Goal: Transaction & Acquisition: Purchase product/service

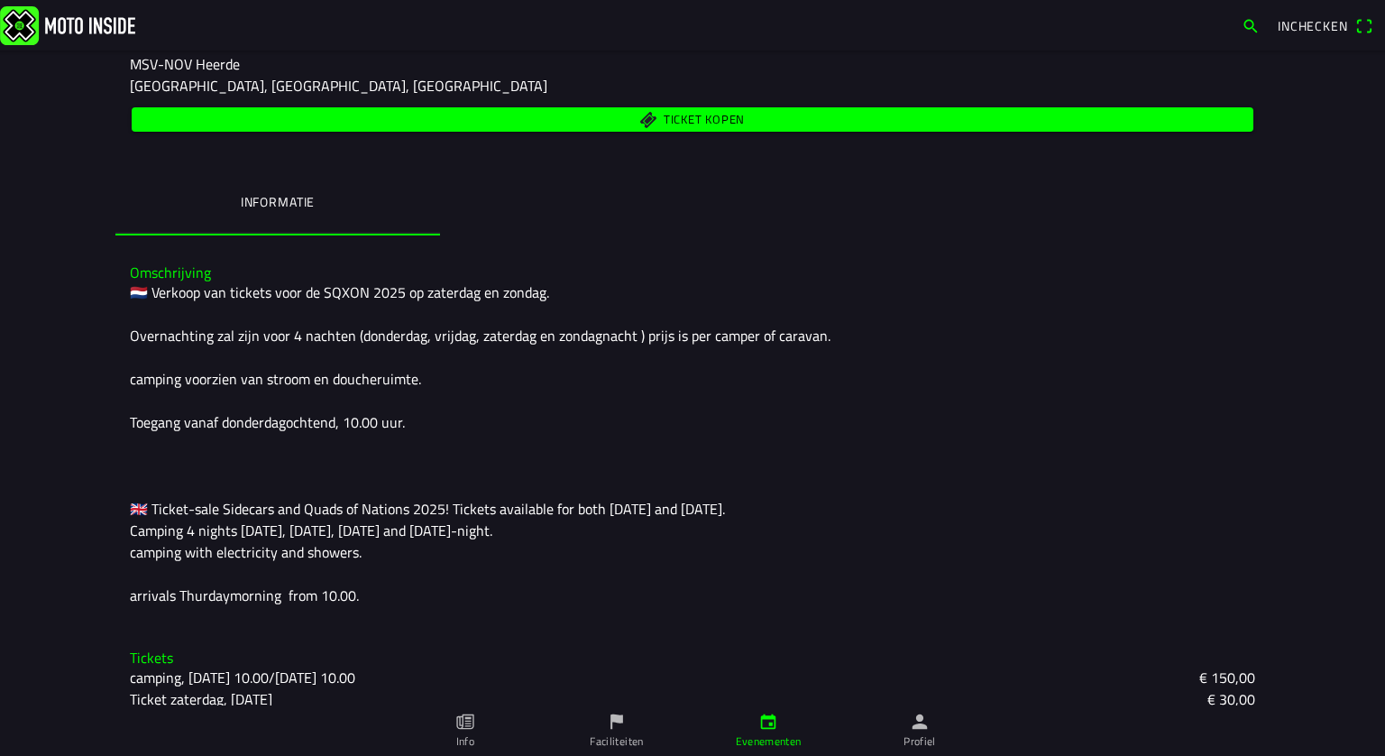
scroll to position [295, 0]
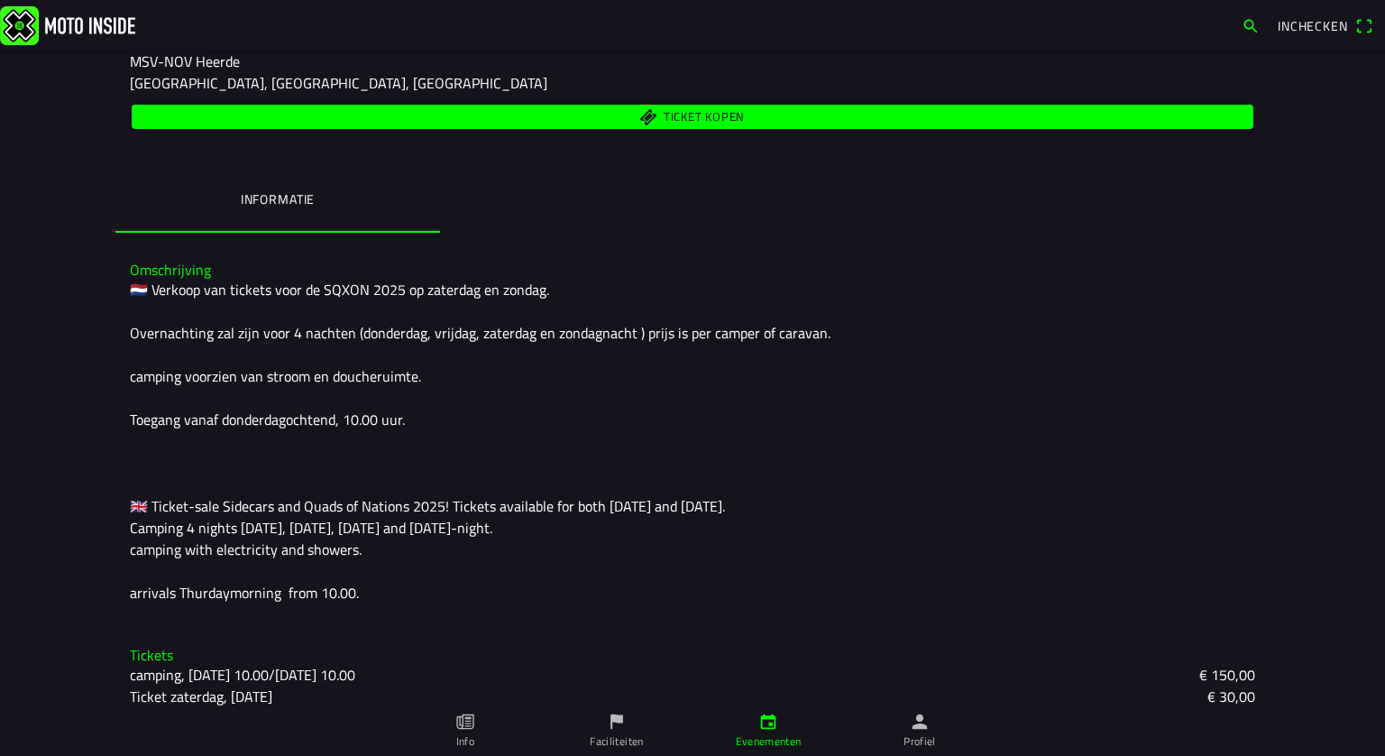
click at [1050, 493] on div "🇳🇱 Verkoop van tickets voor de SQXON 2025 op zaterdag en zondag. Overnachting z…" at bounding box center [692, 441] width 1125 height 325
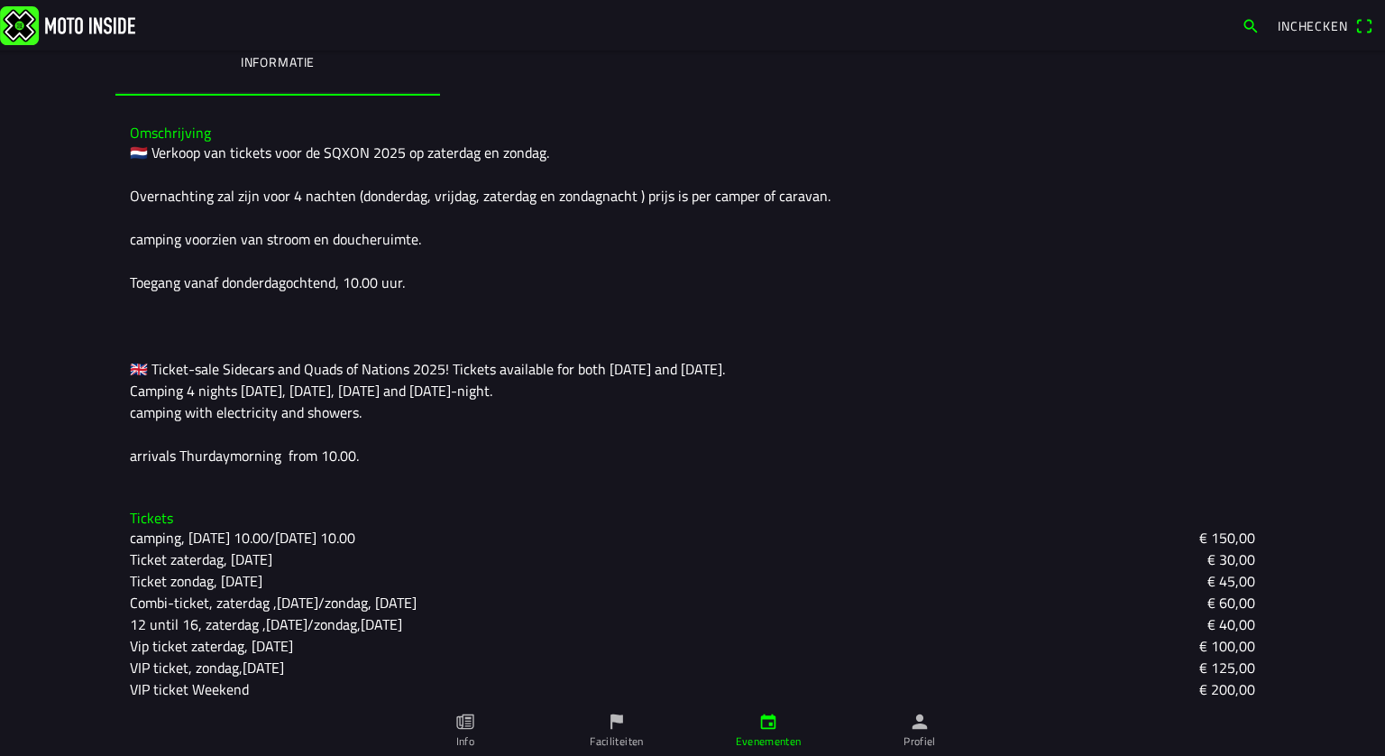
scroll to position [440, 0]
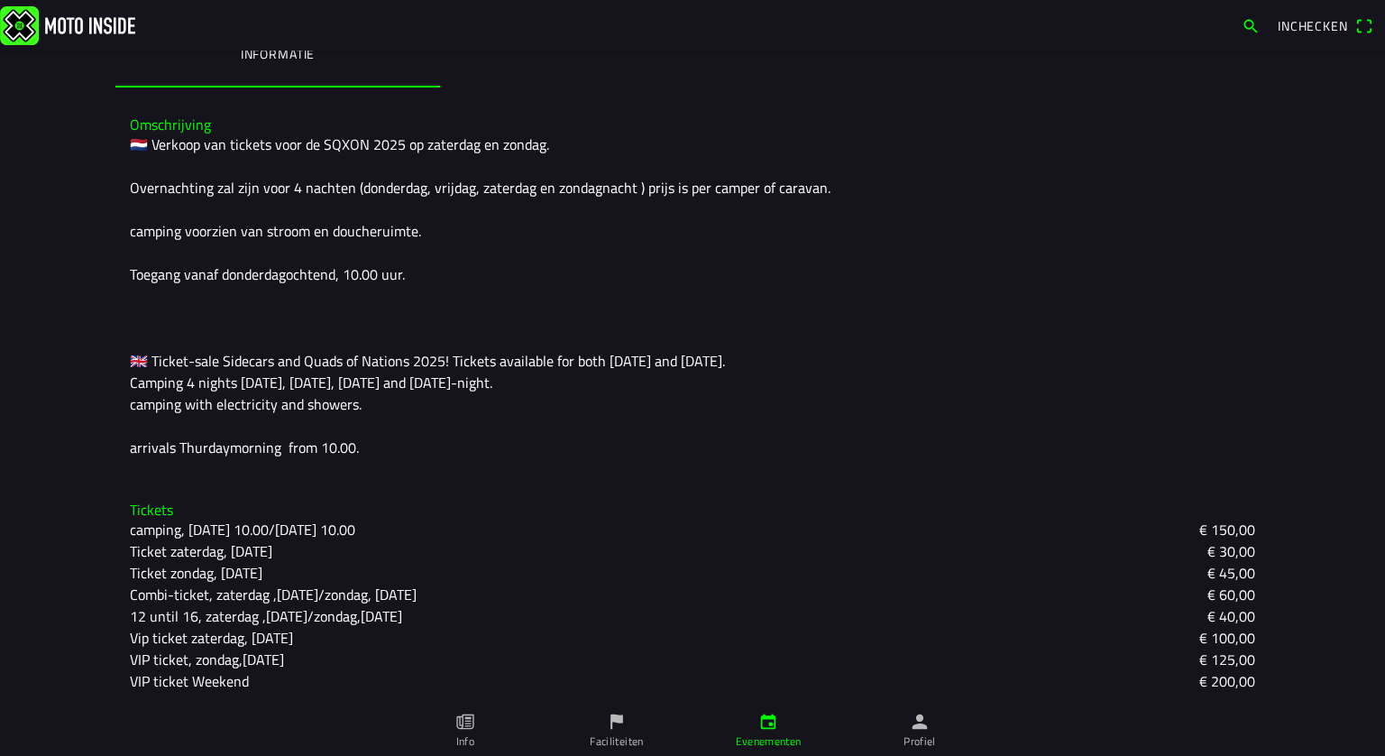
click at [0, 0] on slot "€ 60,00" at bounding box center [0, 0] width 0 height 0
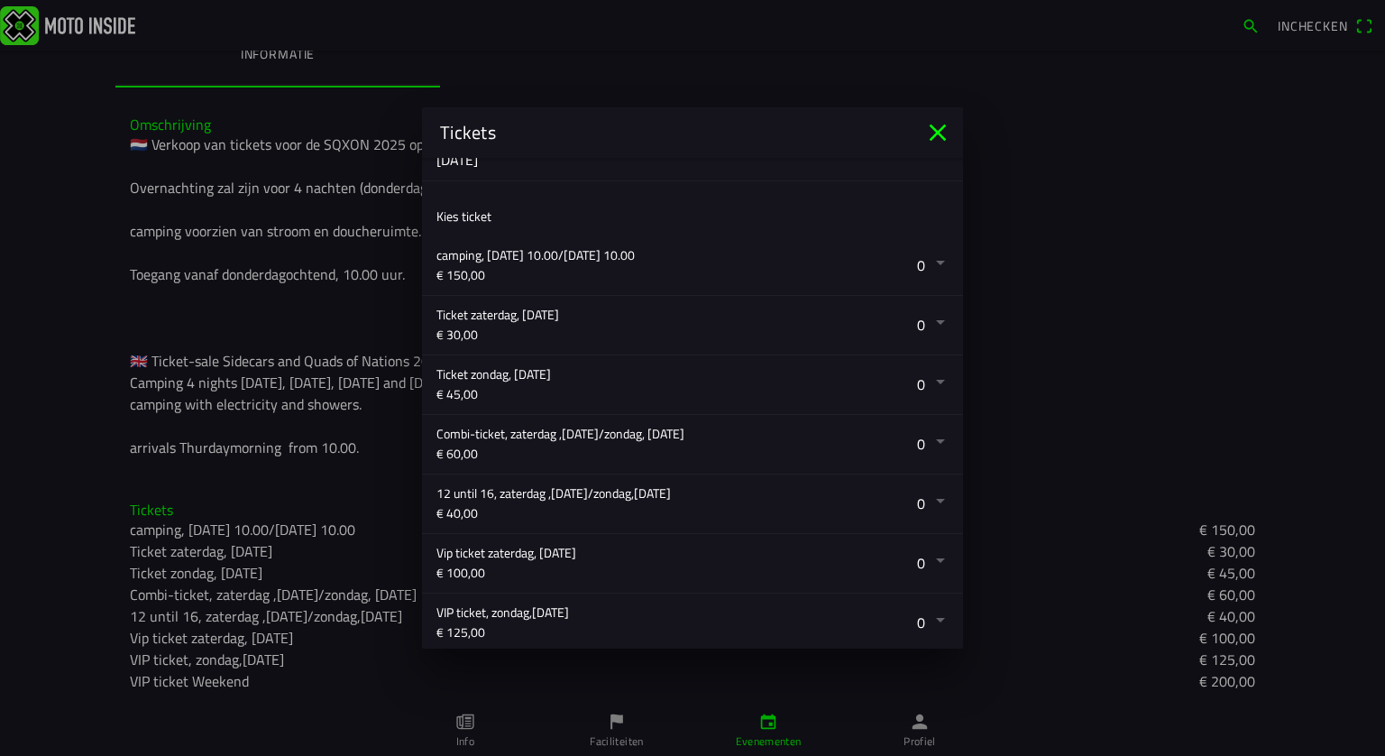
scroll to position [252, 0]
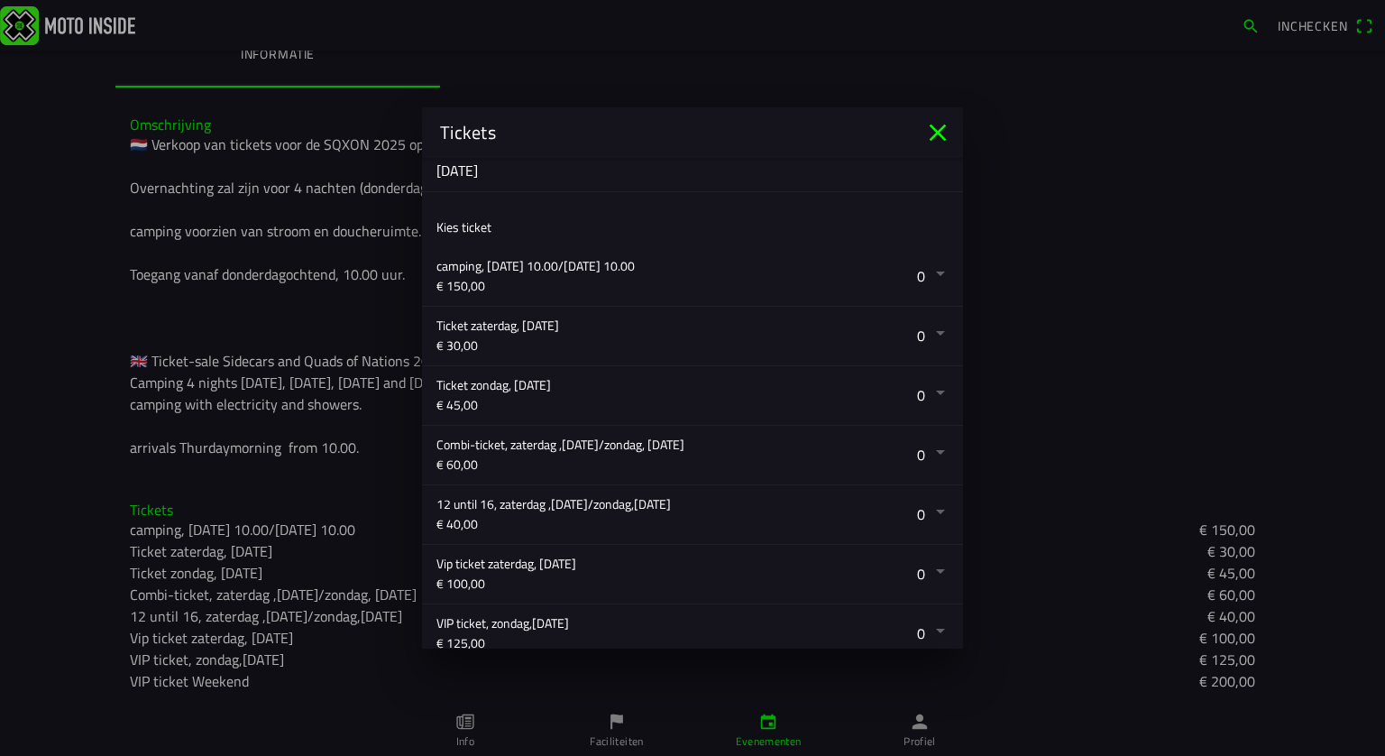
click at [927, 440] on button "button" at bounding box center [699, 455] width 527 height 59
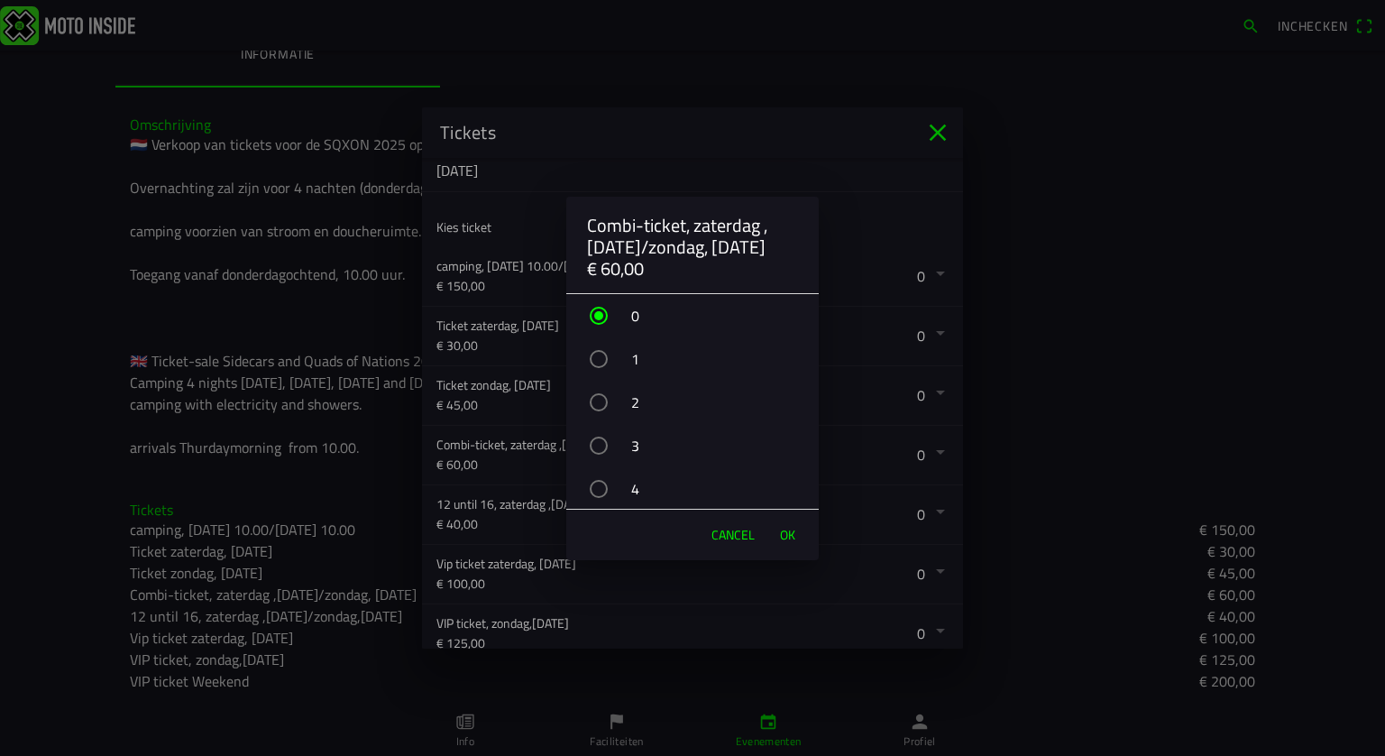
click at [596, 354] on div "button" at bounding box center [599, 359] width 18 height 18
click at [799, 532] on button "OK" at bounding box center [787, 535] width 33 height 36
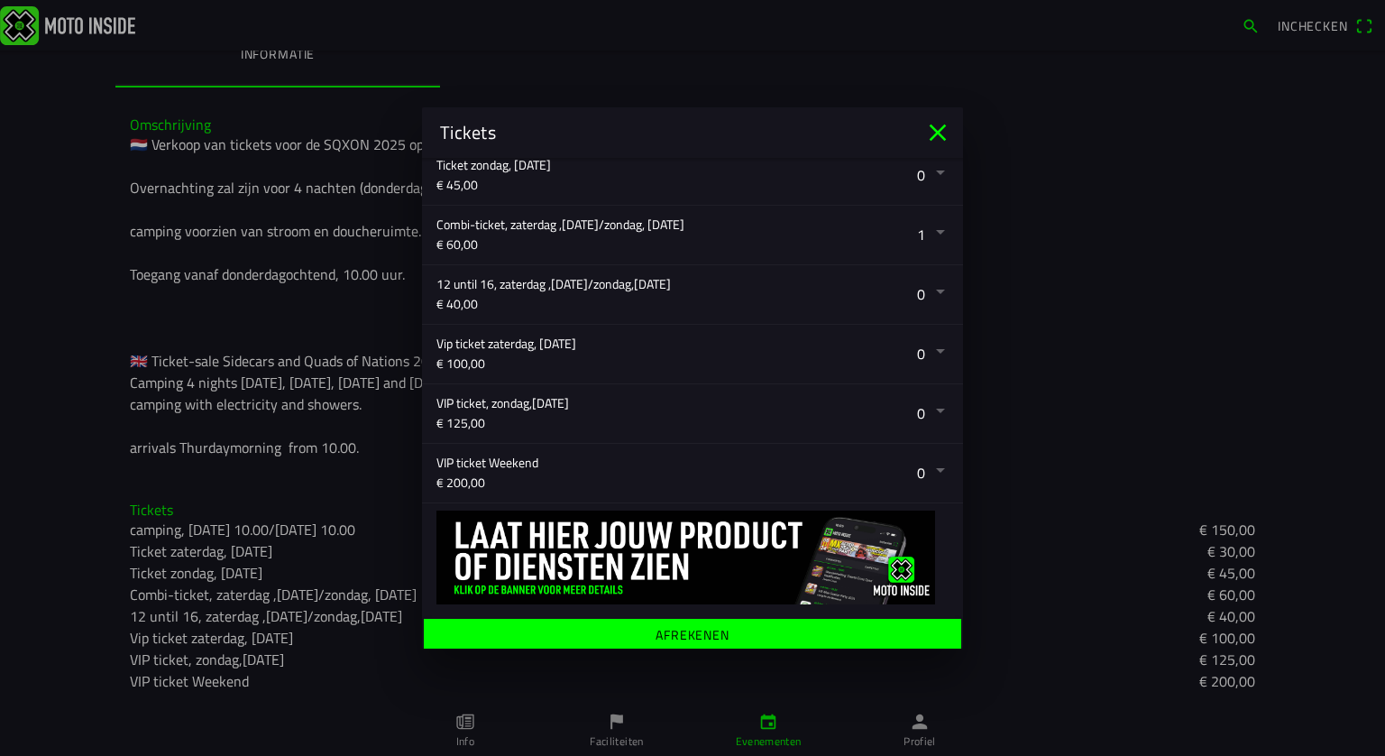
scroll to position [476, 0]
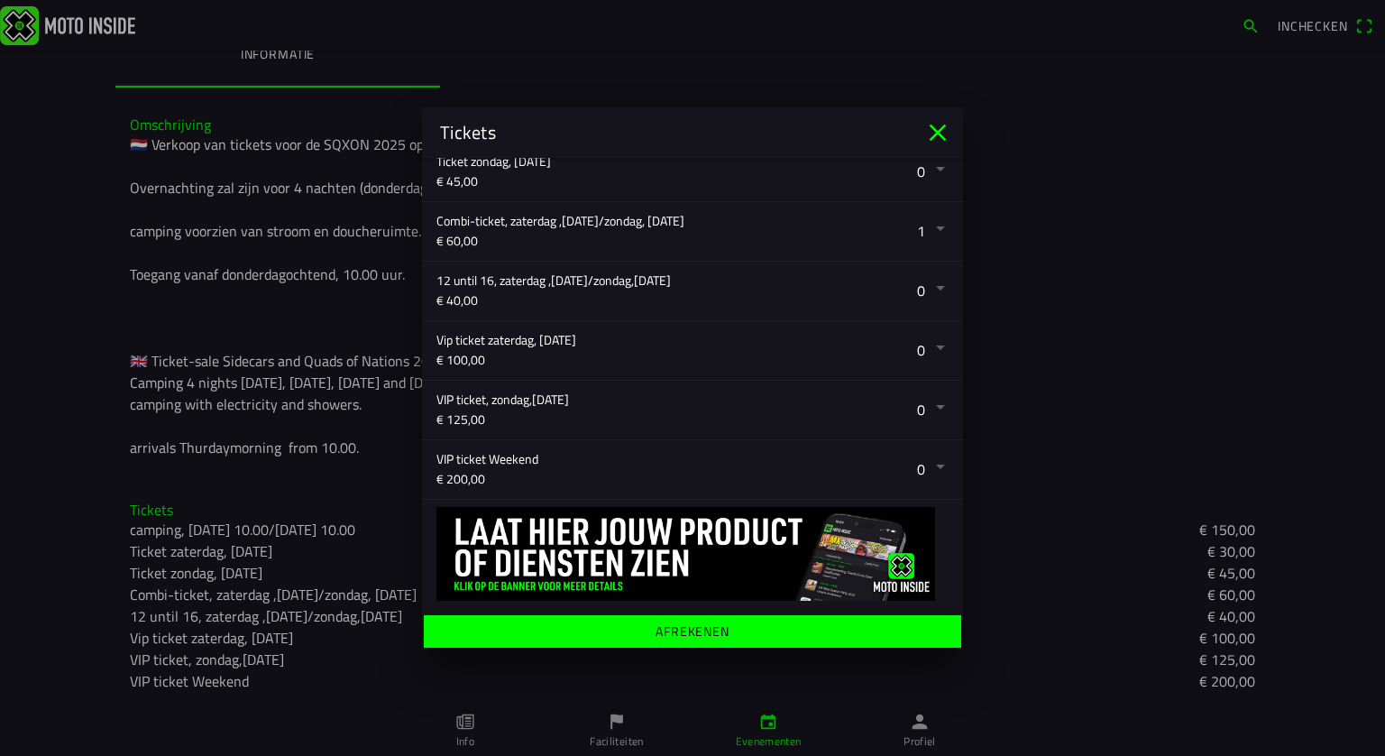
click at [682, 633] on ion-label "Afrekenen" at bounding box center [693, 631] width 74 height 13
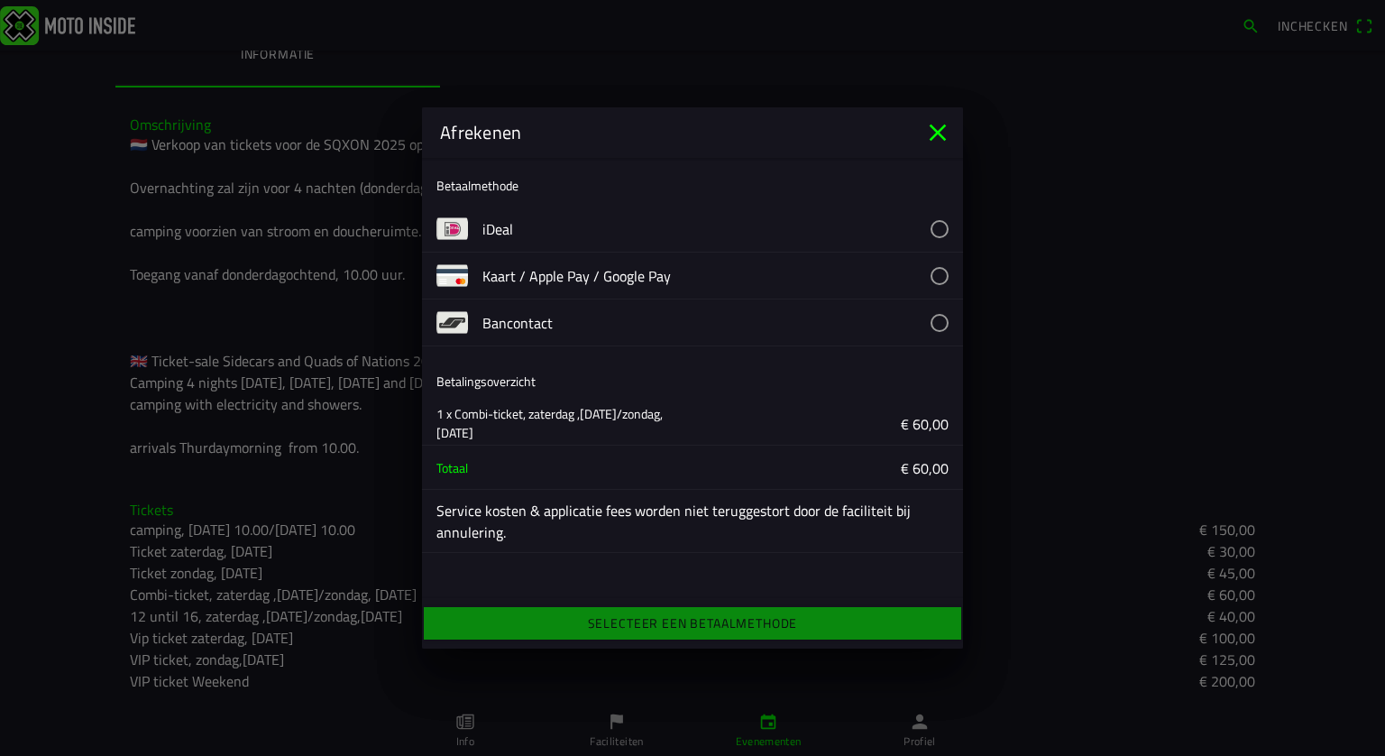
click at [938, 223] on button "button" at bounding box center [722, 229] width 481 height 46
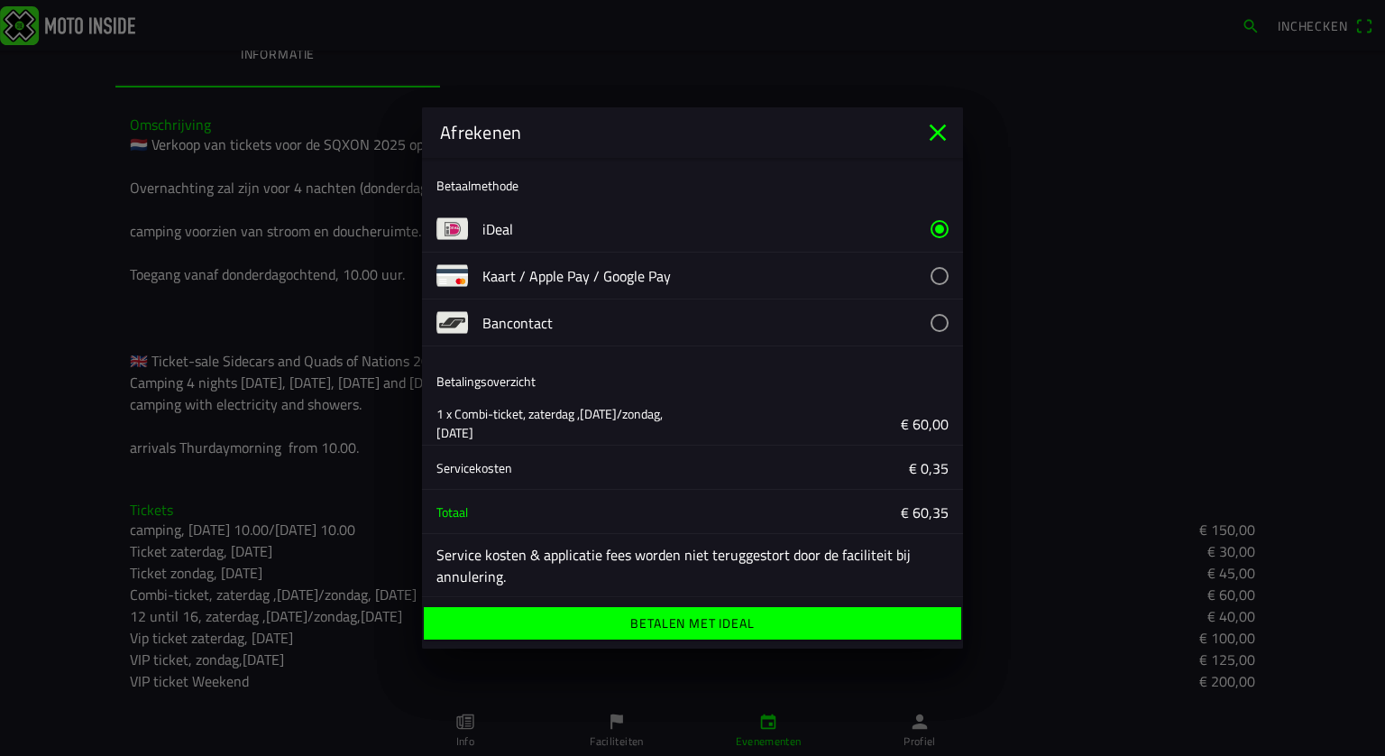
click at [689, 622] on ion-label "Betalen met iDeal" at bounding box center [692, 623] width 124 height 13
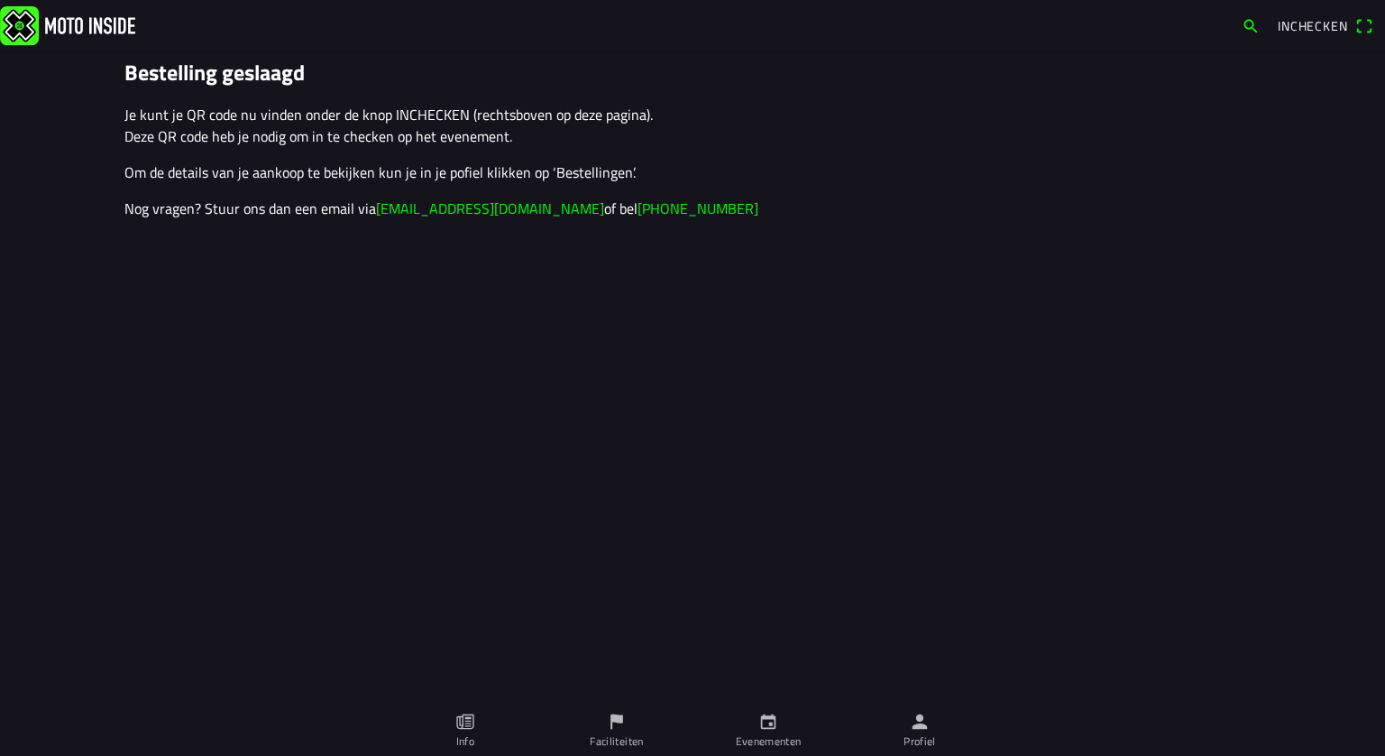
click at [1295, 32] on span "Inchecken" at bounding box center [1313, 25] width 70 height 19
